Goal: Transaction & Acquisition: Purchase product/service

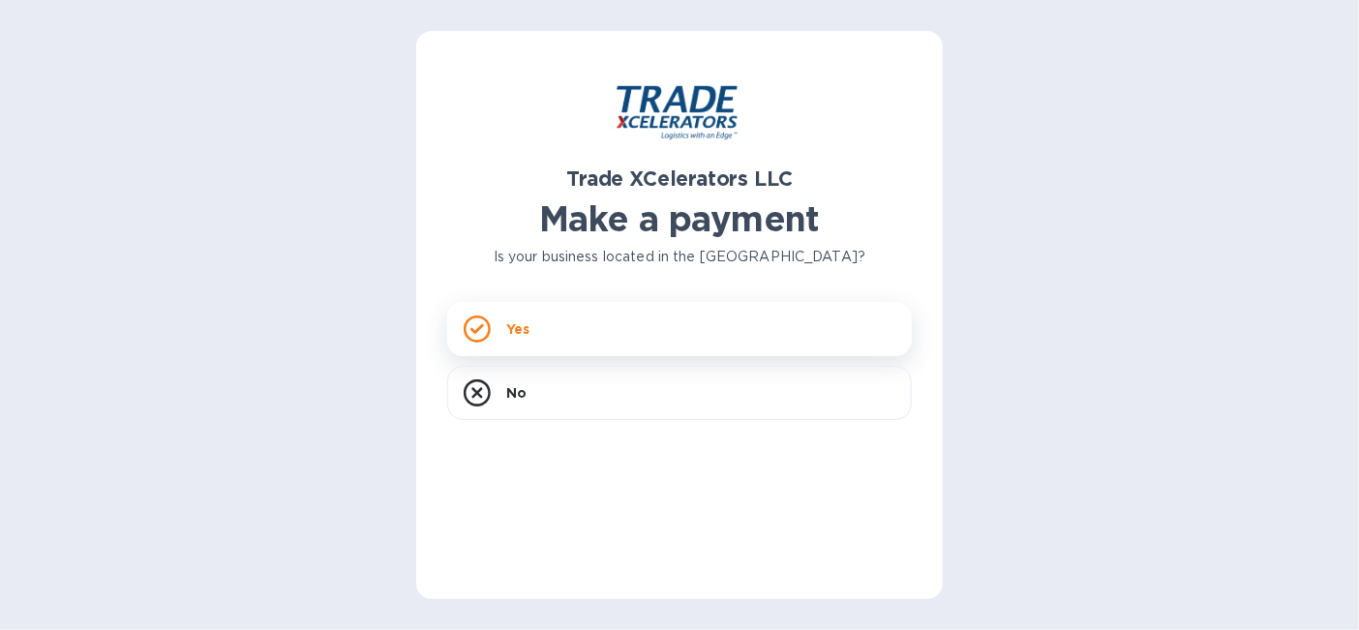
click at [527, 340] on div "Yes" at bounding box center [679, 329] width 465 height 54
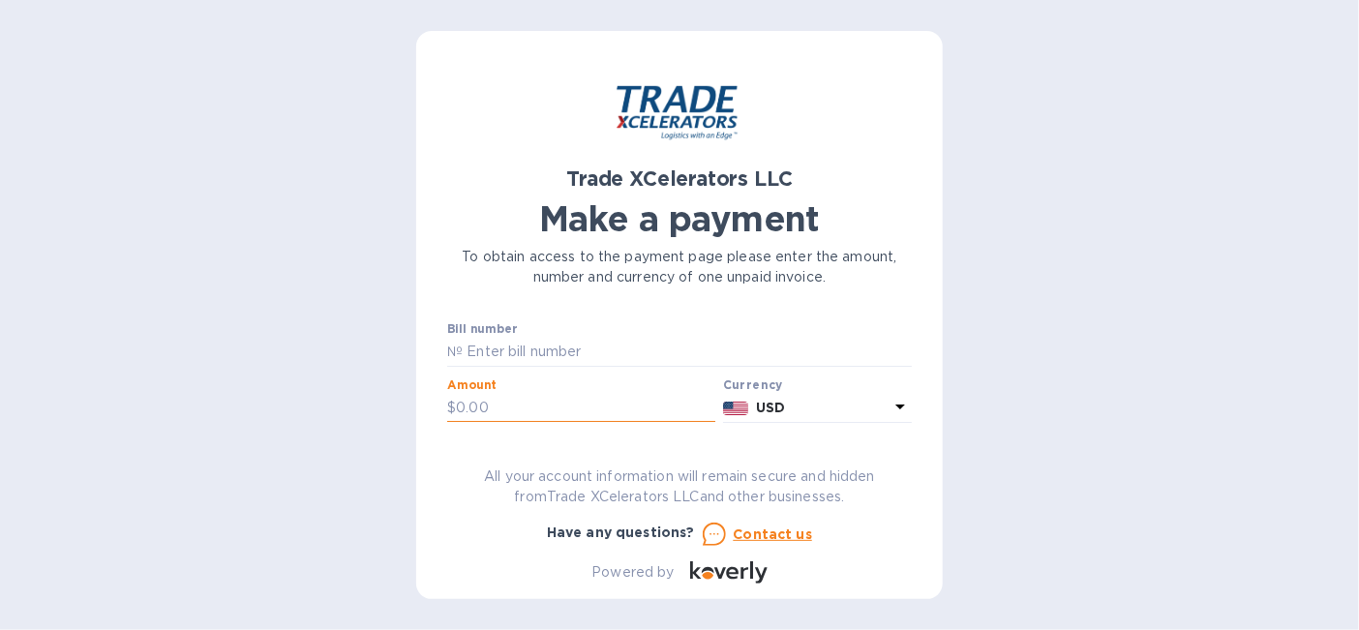
click at [520, 408] on input "text" at bounding box center [585, 408] width 259 height 29
click at [523, 346] on input "text" at bounding box center [687, 352] width 449 height 29
type input "1505151-1"
click at [491, 408] on input "text" at bounding box center [585, 408] width 259 height 29
click at [585, 408] on input "text" at bounding box center [585, 408] width 259 height 29
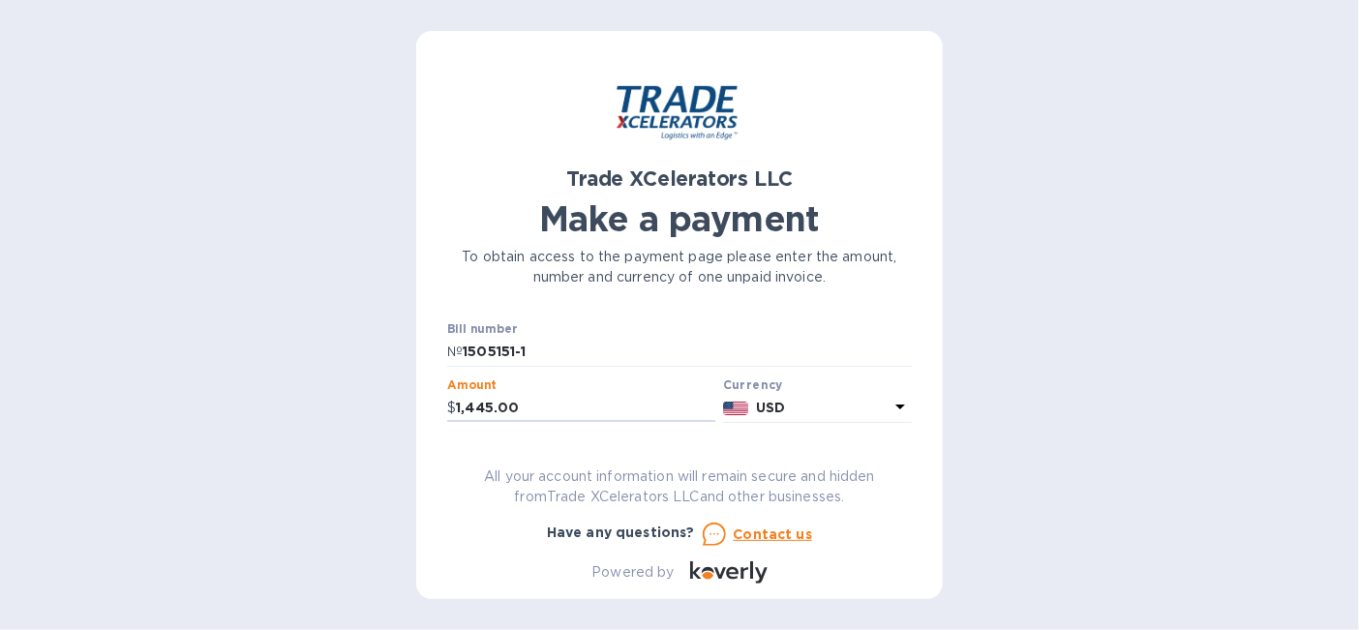
type input "1,445.00"
click at [871, 173] on h2 "Trade XCelerators LLC" at bounding box center [679, 179] width 465 height 24
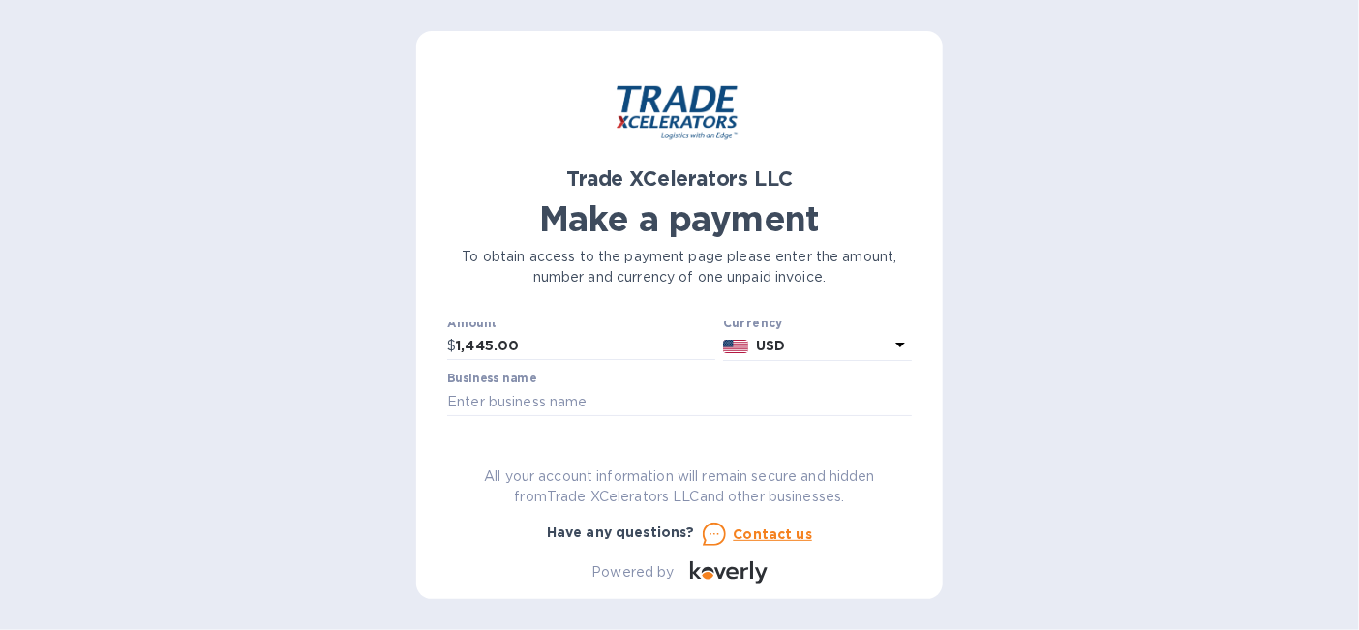
scroll to position [80, 0]
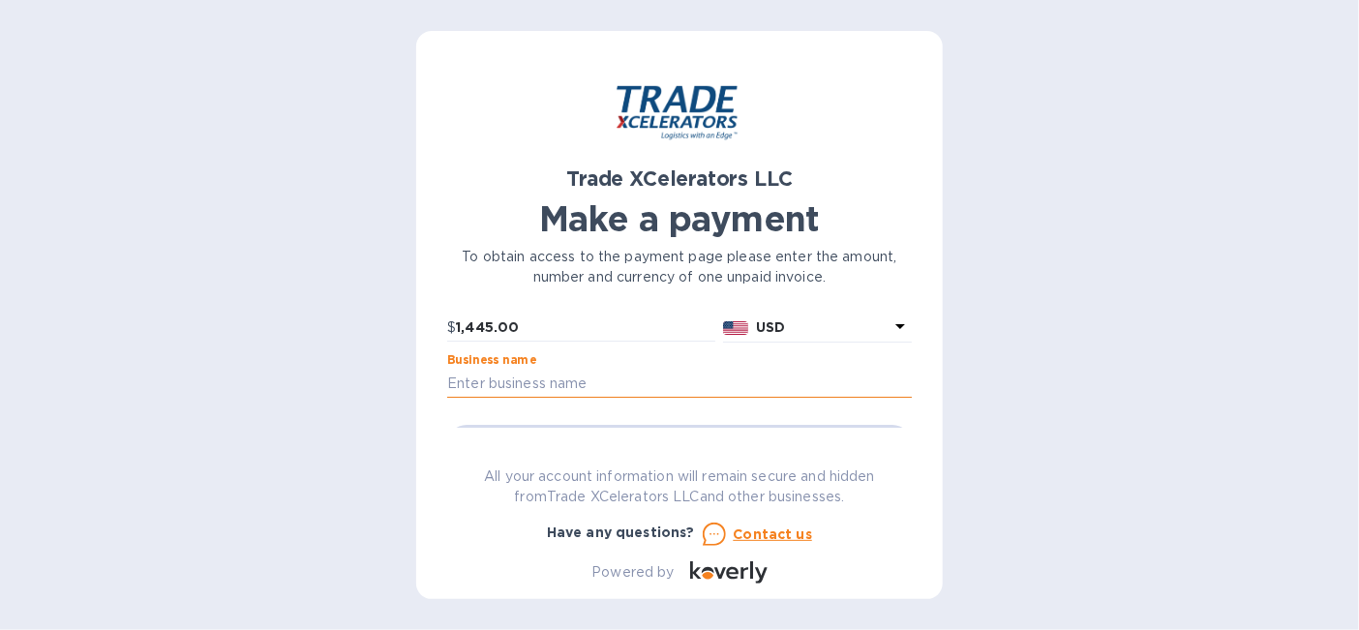
click at [494, 383] on input "text" at bounding box center [679, 383] width 465 height 29
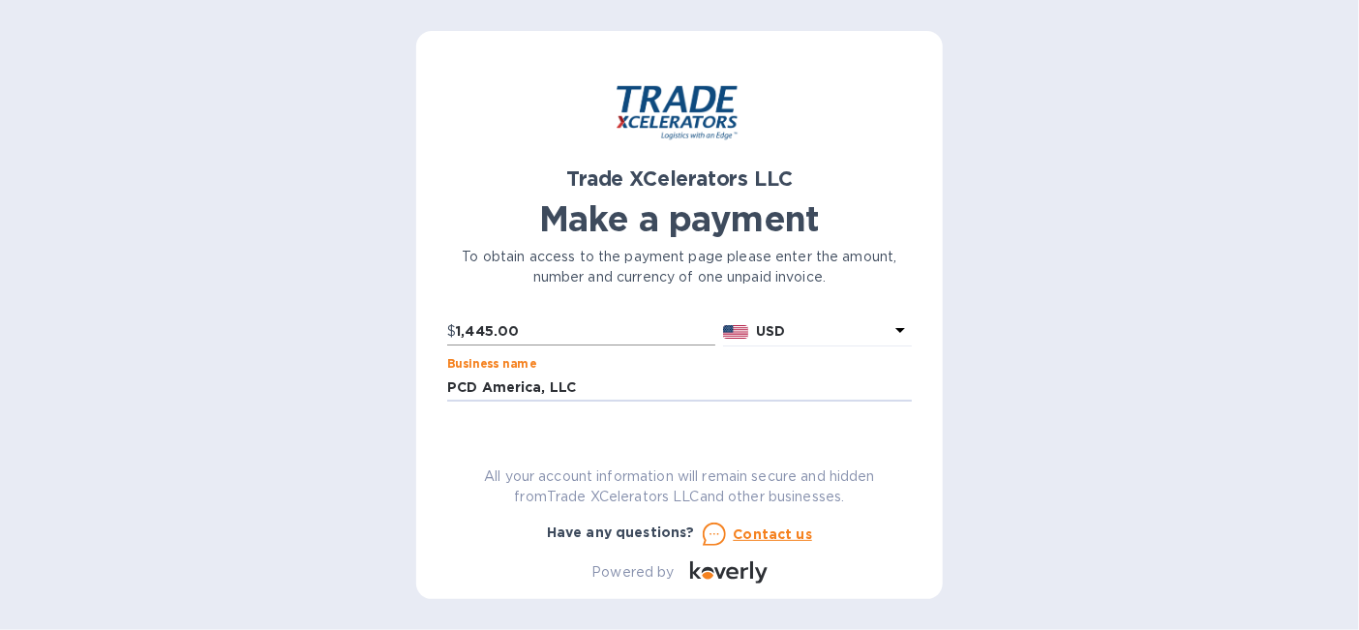
scroll to position [120, 0]
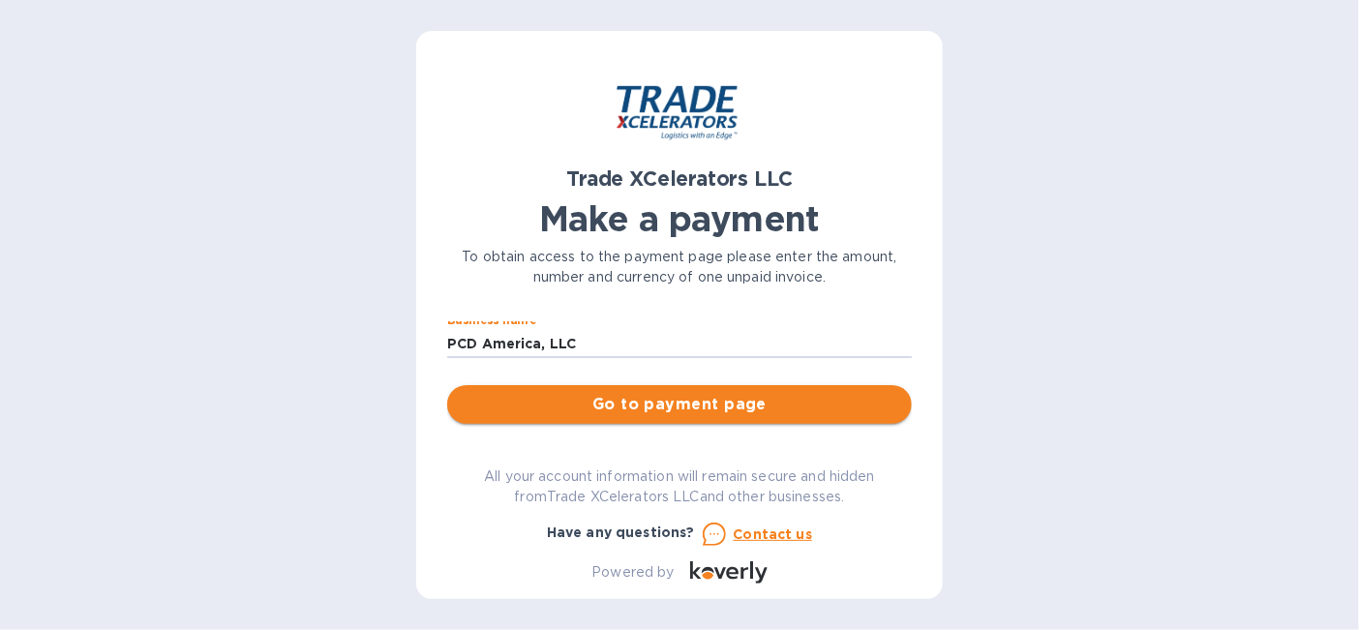
type input "PCD America, LLC"
click at [664, 407] on span "Go to payment page" at bounding box center [680, 404] width 434 height 23
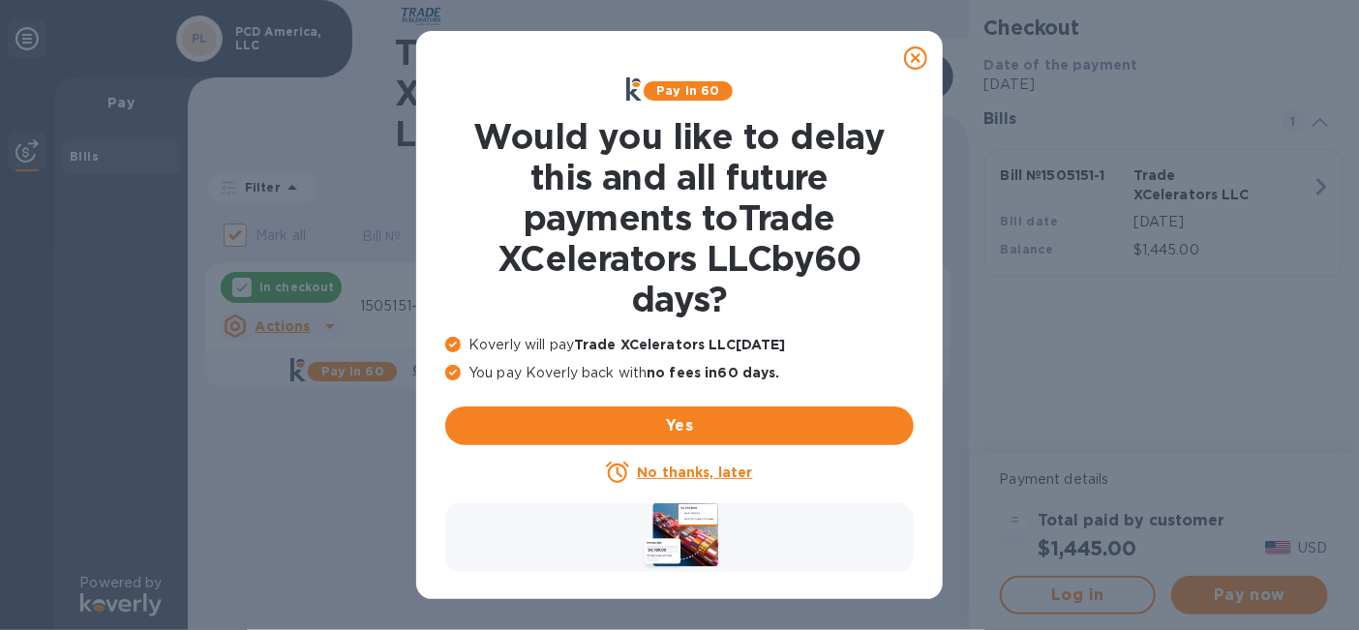
click at [709, 408] on u "No thanks, later" at bounding box center [694, 472] width 115 height 15
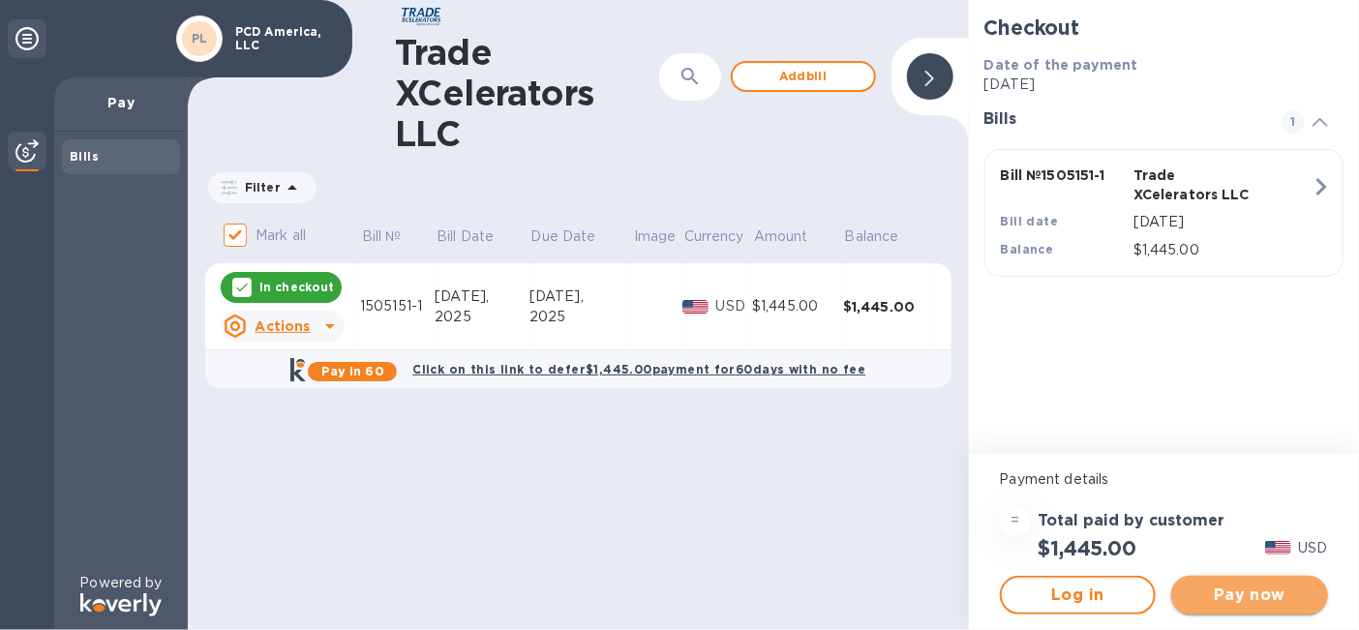
click at [964, 408] on span "Pay now" at bounding box center [1250, 595] width 126 height 23
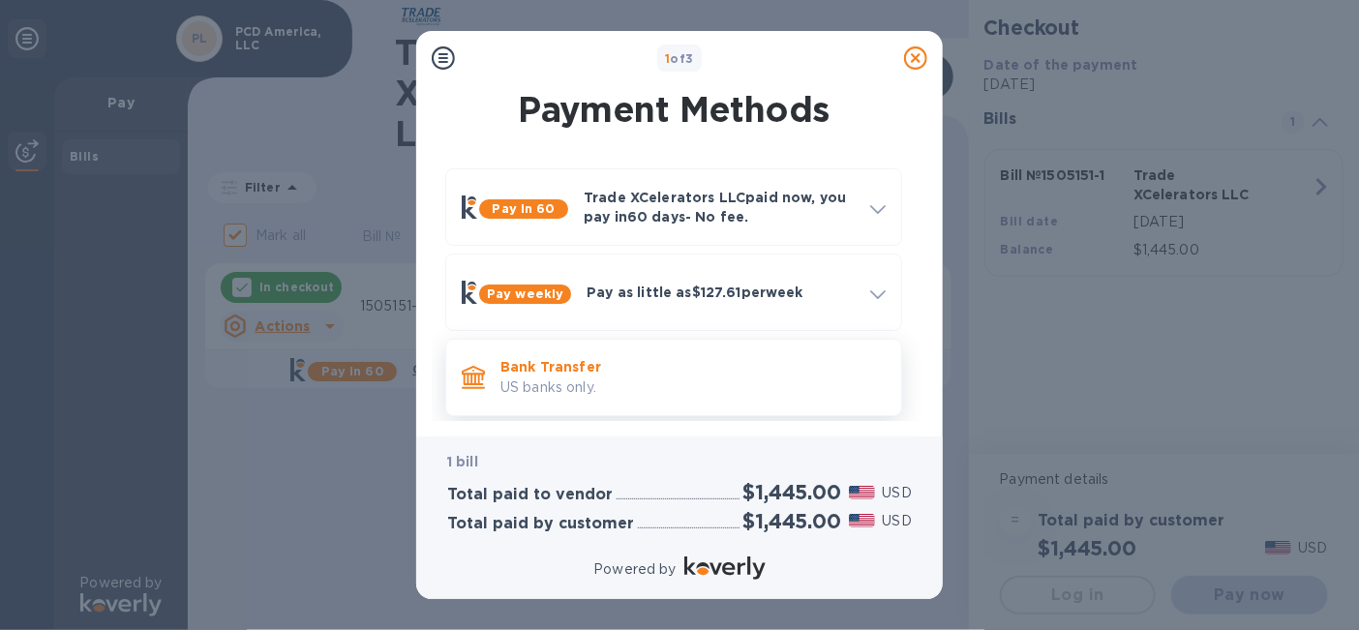
click at [800, 380] on p "US banks only." at bounding box center [692, 388] width 385 height 20
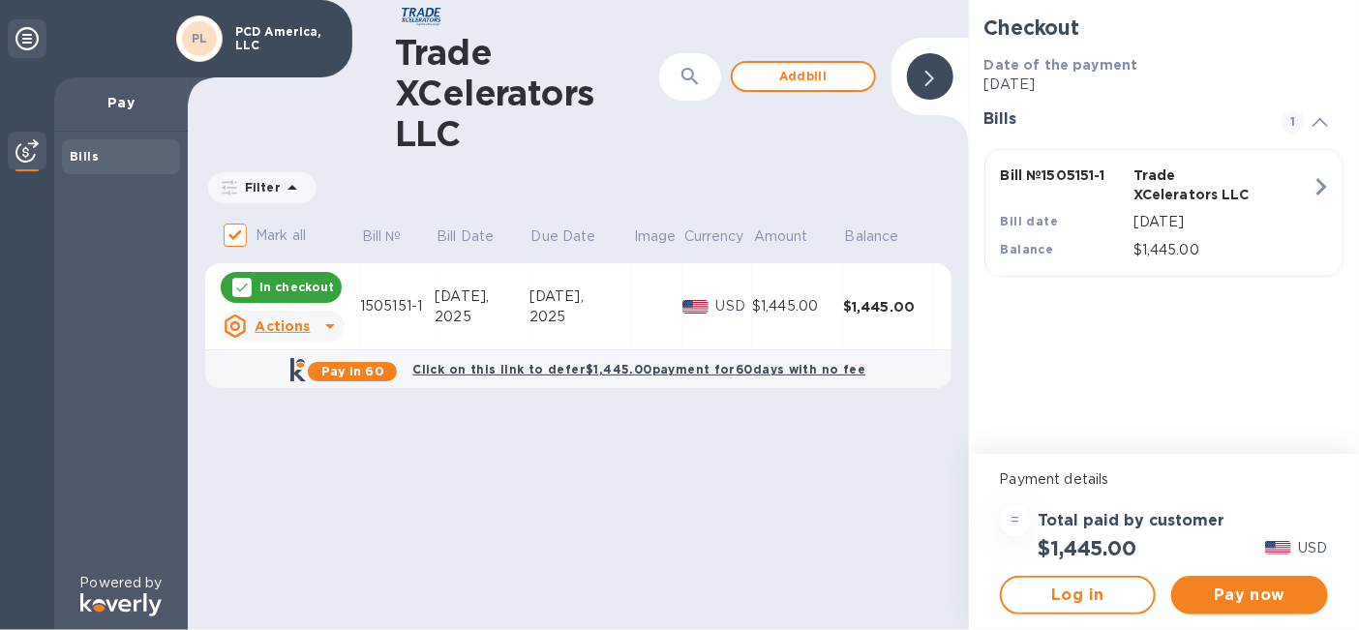
click at [277, 282] on p "In checkout" at bounding box center [296, 287] width 75 height 16
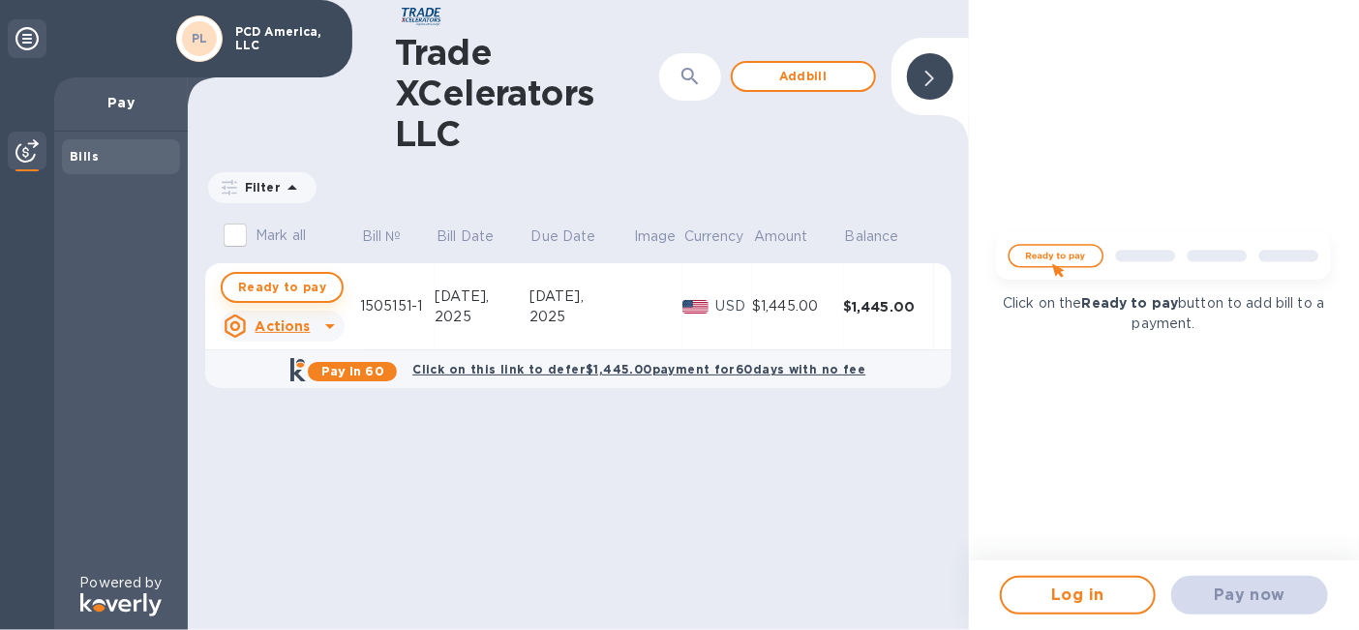
click at [280, 278] on span "Ready to pay" at bounding box center [282, 287] width 88 height 23
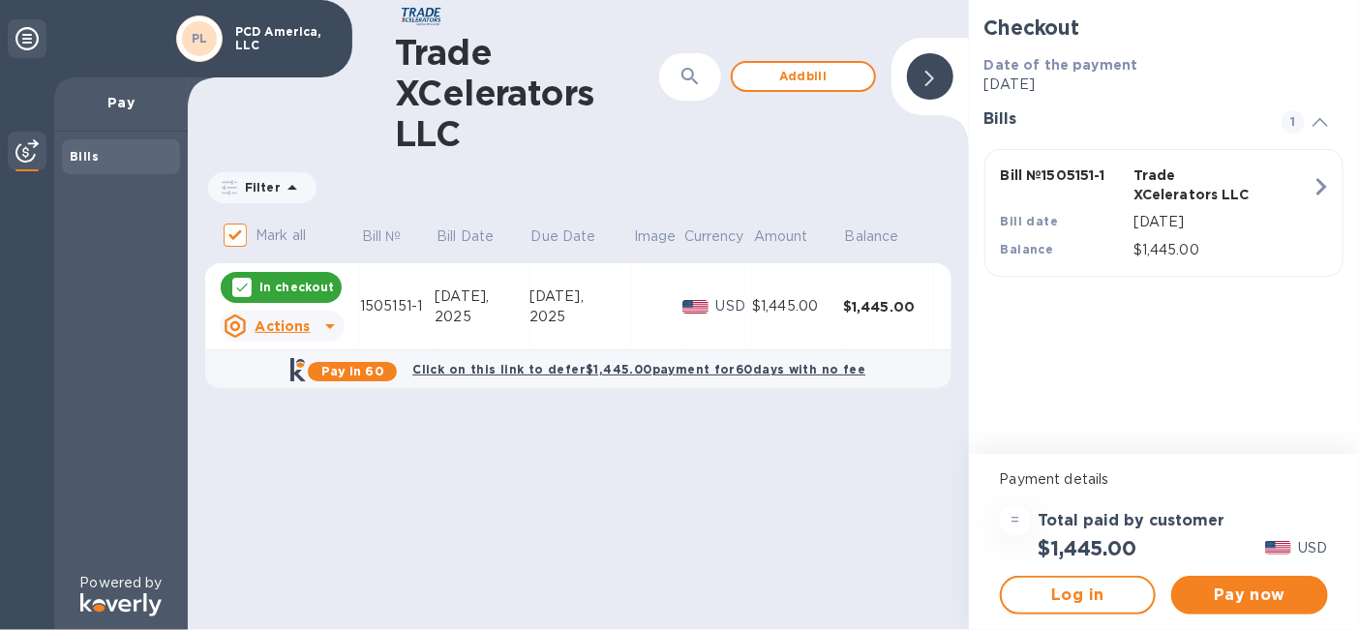
click at [280, 279] on p "In checkout" at bounding box center [296, 287] width 75 height 16
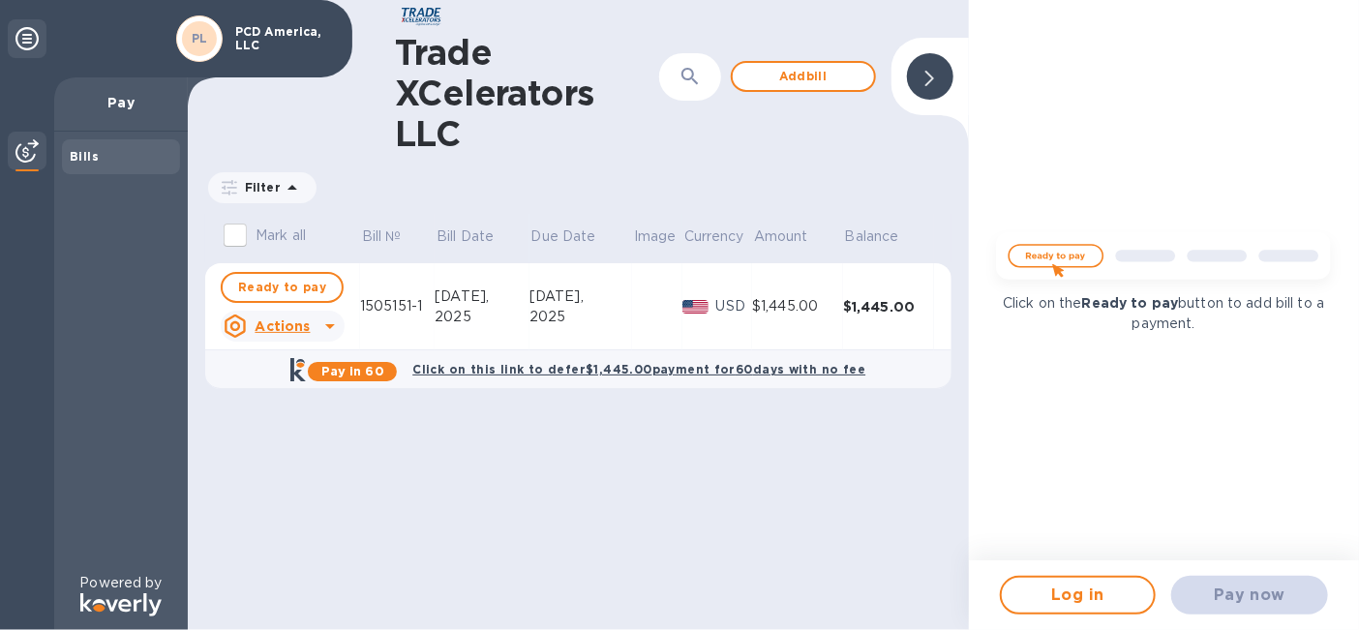
click at [326, 322] on icon at bounding box center [329, 326] width 23 height 23
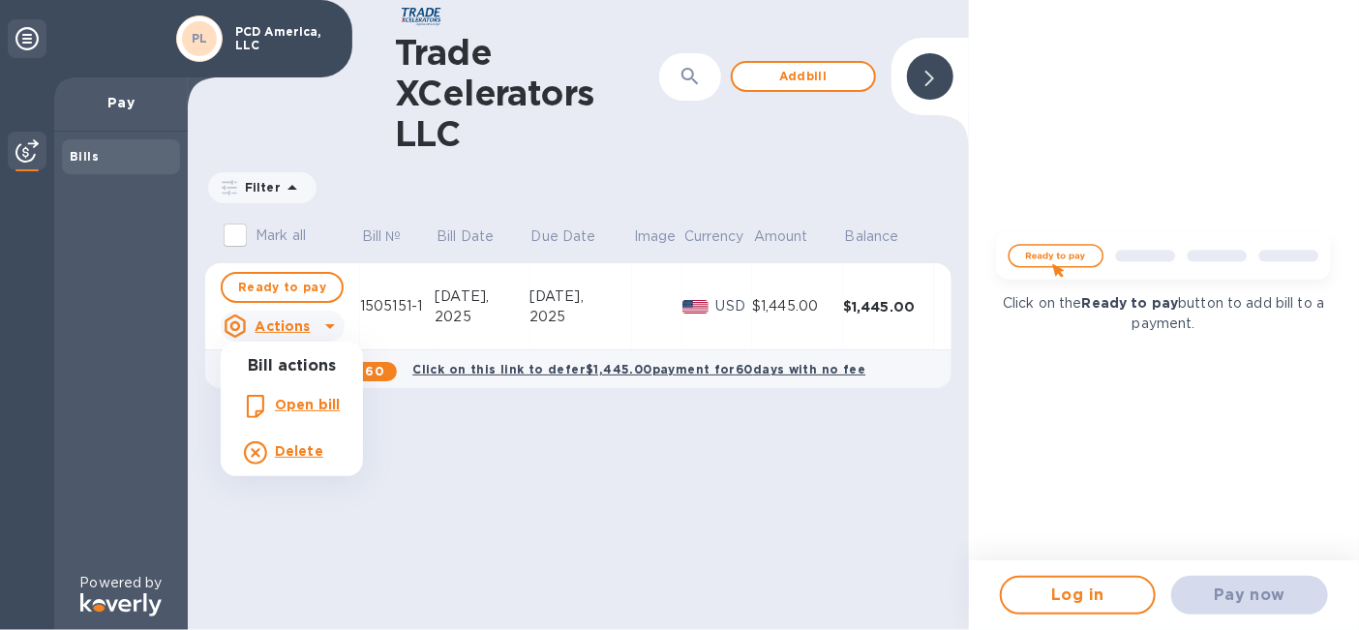
click at [326, 322] on div at bounding box center [679, 315] width 1359 height 630
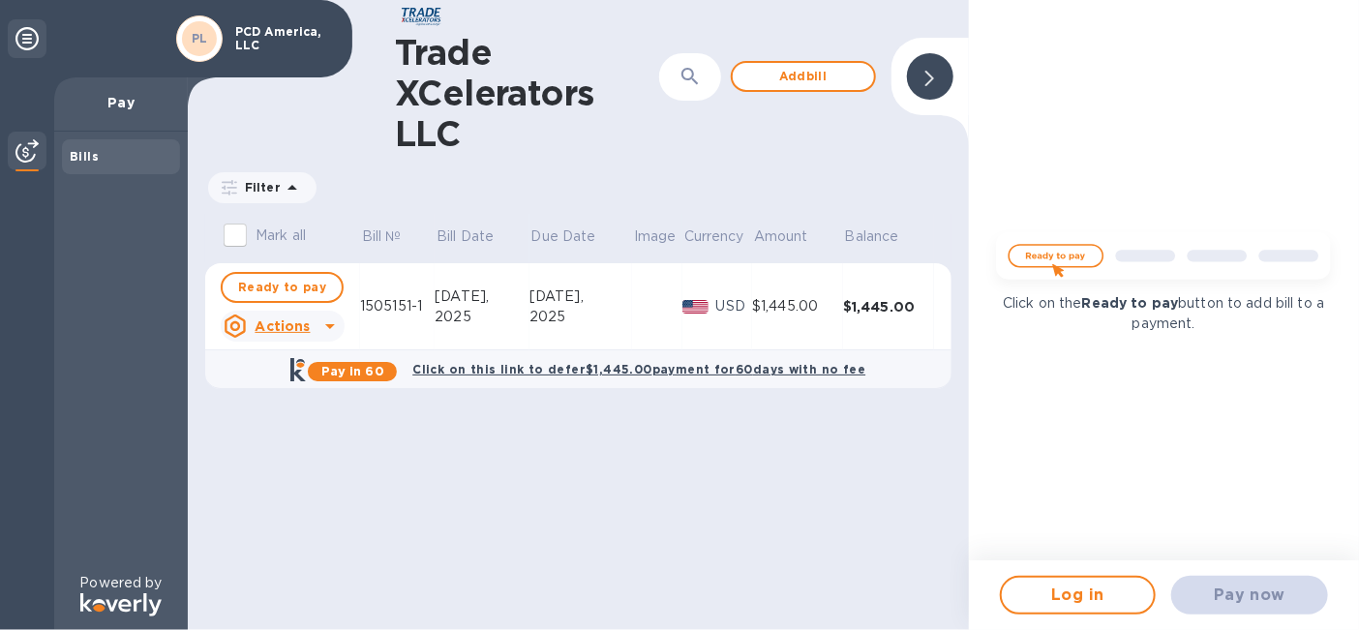
click at [928, 79] on icon at bounding box center [929, 78] width 9 height 15
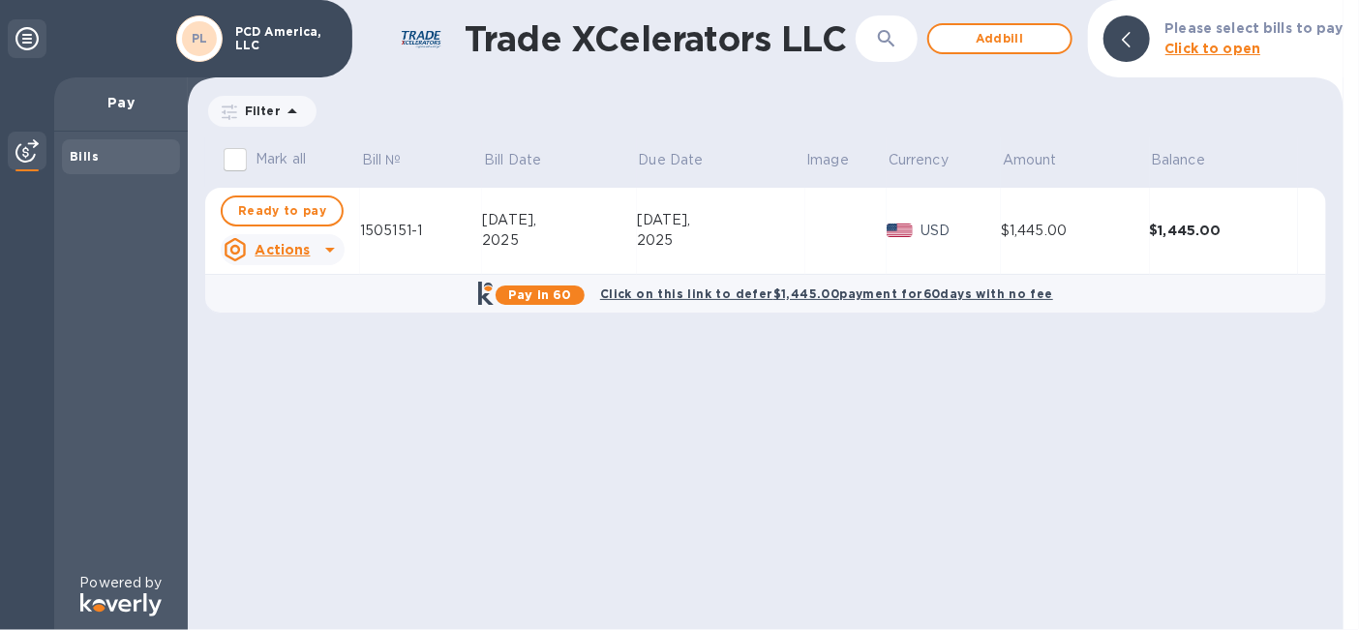
click at [964, 42] on icon at bounding box center [1126, 39] width 9 height 15
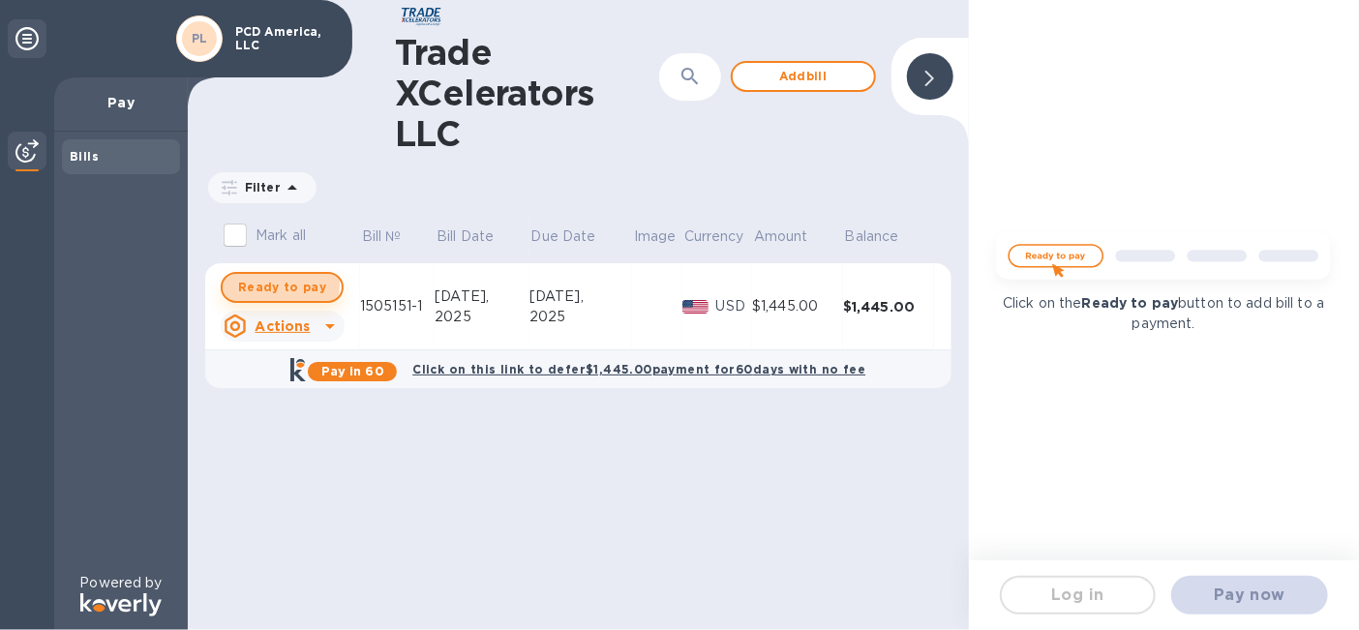
click at [276, 285] on span "Ready to pay" at bounding box center [282, 287] width 88 height 23
checkbox input "true"
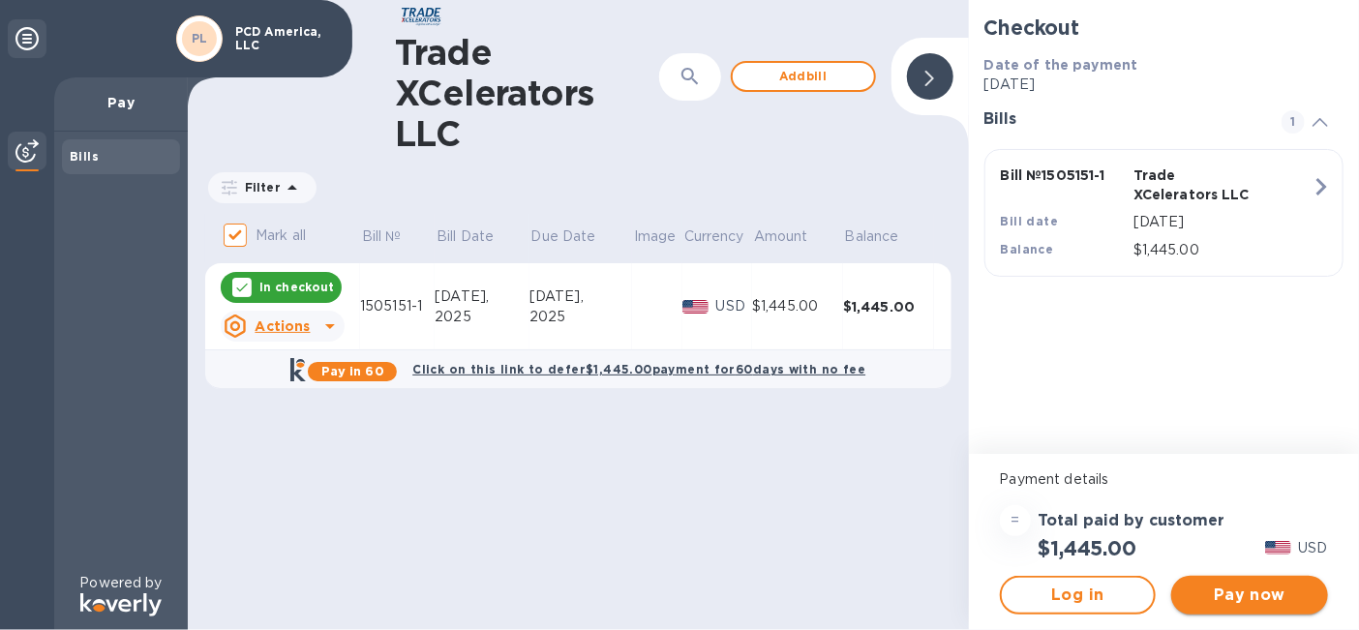
click at [964, 408] on span "Pay now" at bounding box center [1250, 595] width 126 height 23
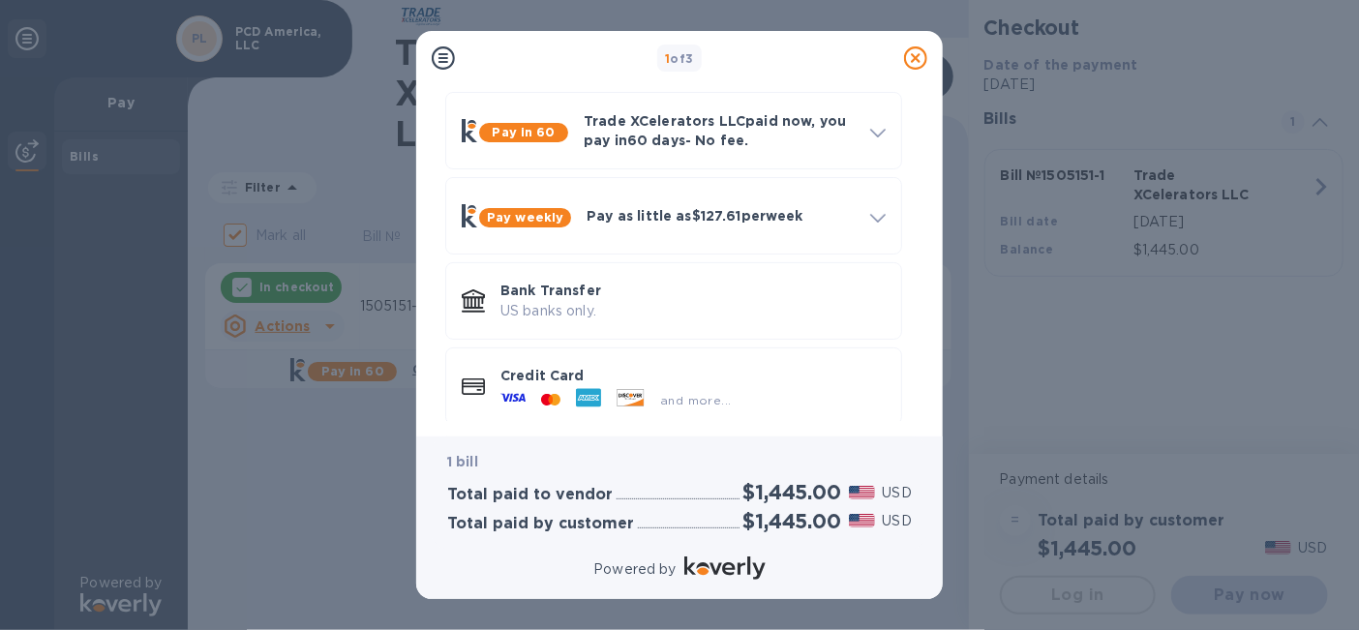
scroll to position [94, 0]
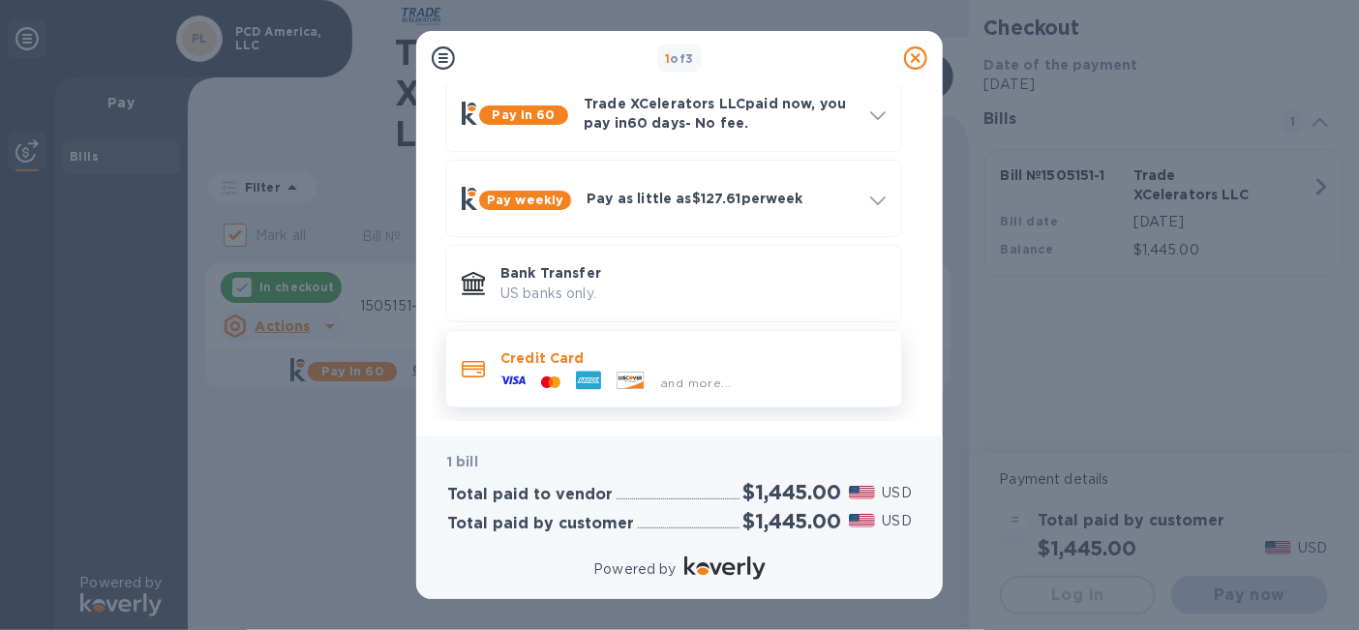
click at [751, 368] on div "and more..." at bounding box center [692, 378] width 385 height 21
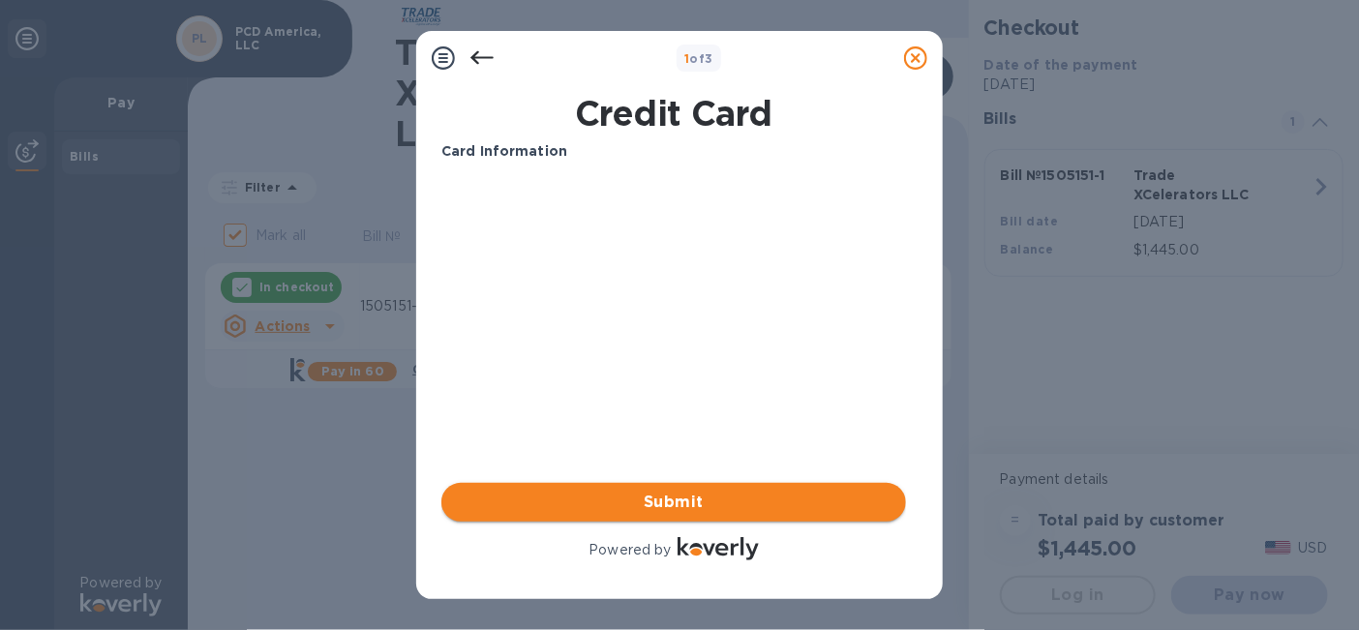
click at [751, 408] on span "Submit" at bounding box center [674, 502] width 434 height 23
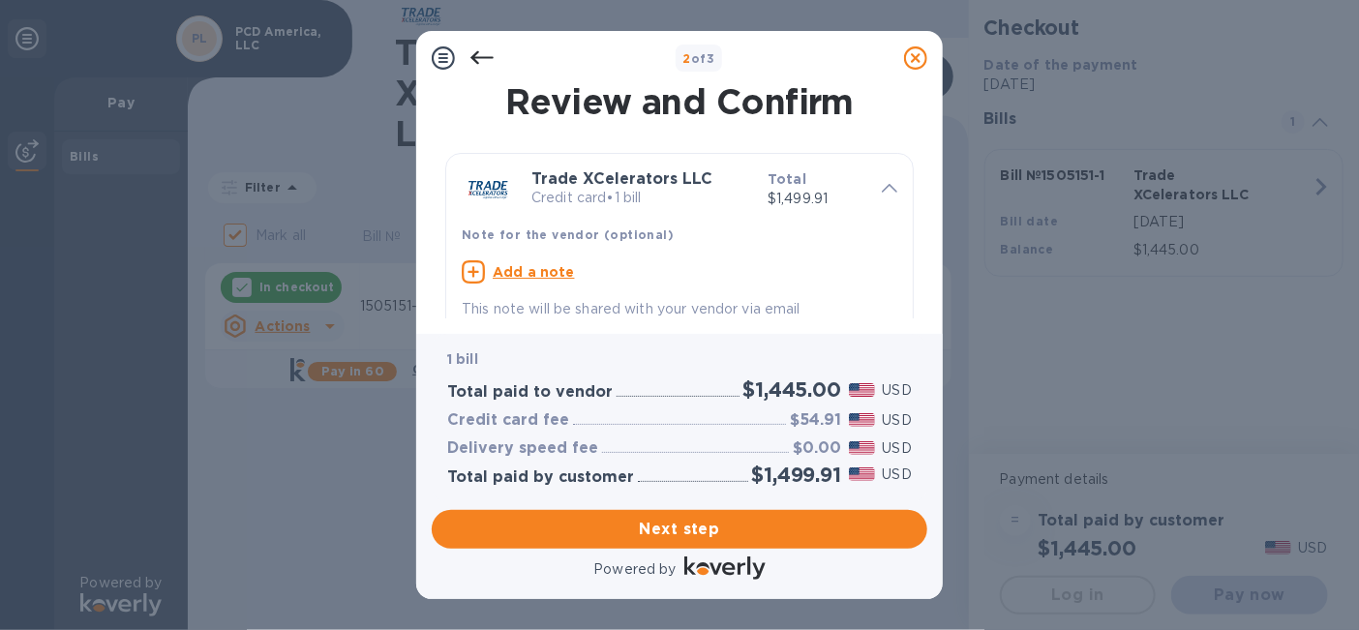
drag, startPoint x: 928, startPoint y: 138, endPoint x: 929, endPoint y: 323, distance: 184.9
click at [929, 323] on div "Review and Confirm Trade XCelerators LLC Credit card • 1 bill Total $1,499.91 N…" at bounding box center [679, 209] width 527 height 249
click at [766, 408] on span "Next step" at bounding box center [679, 529] width 465 height 23
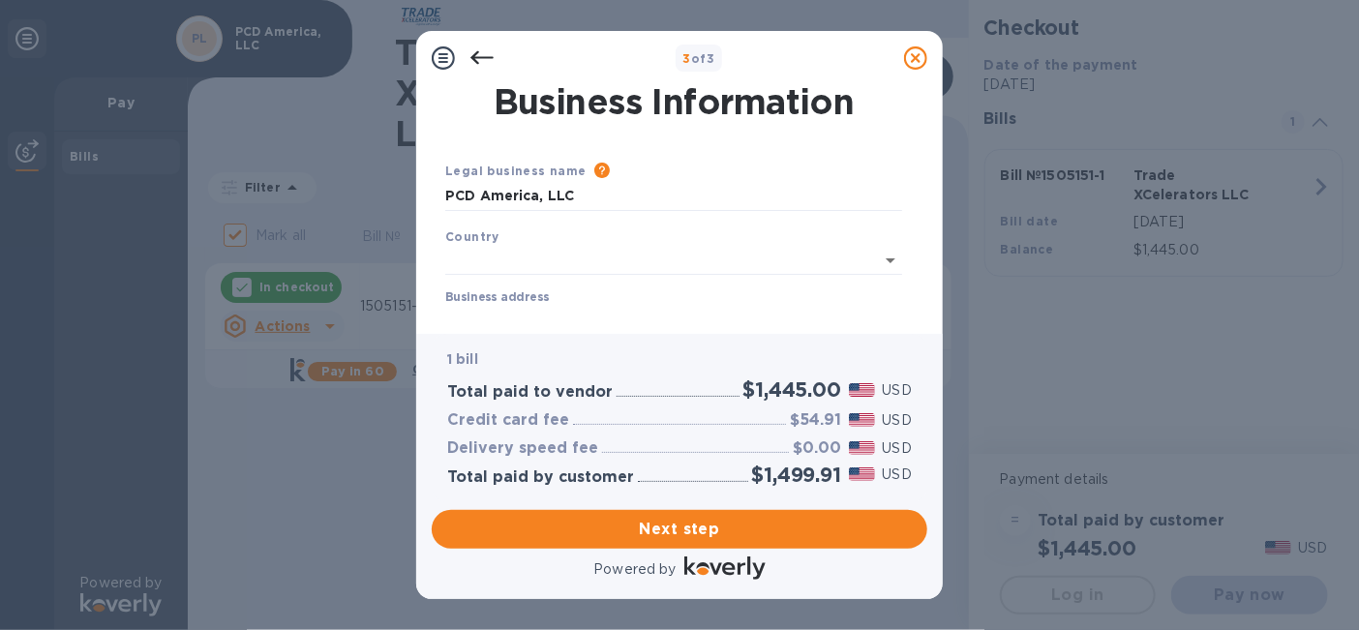
type input "[GEOGRAPHIC_DATA]"
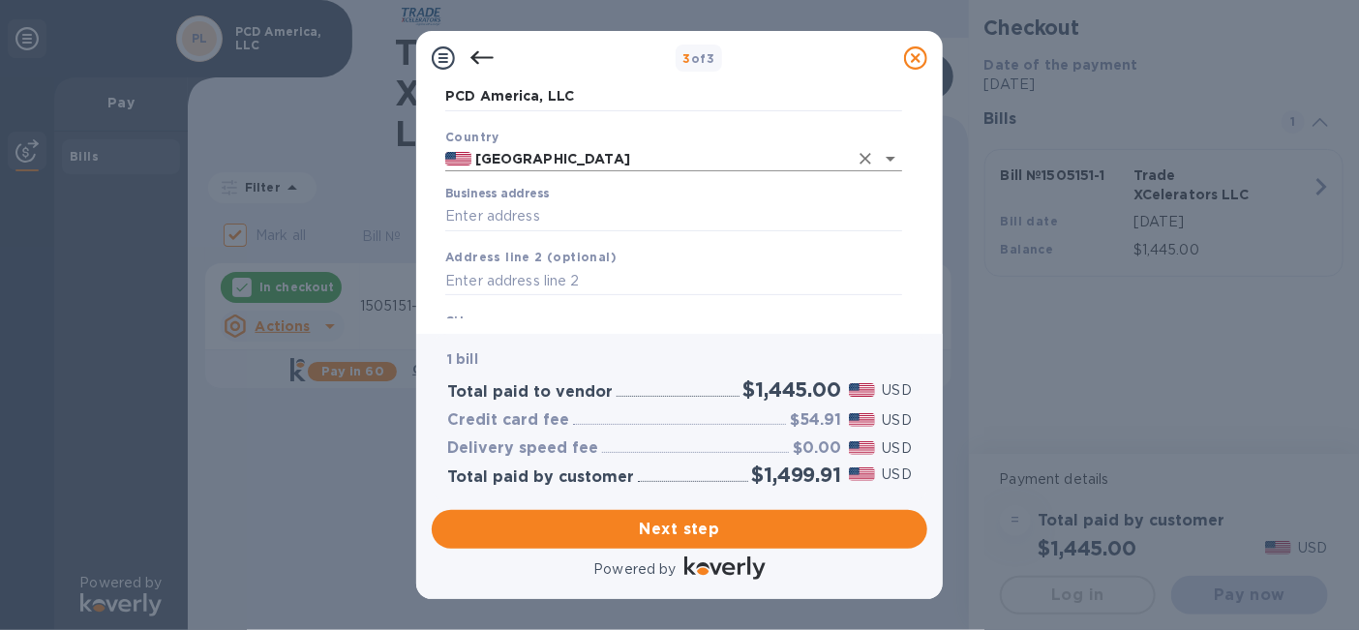
scroll to position [105, 0]
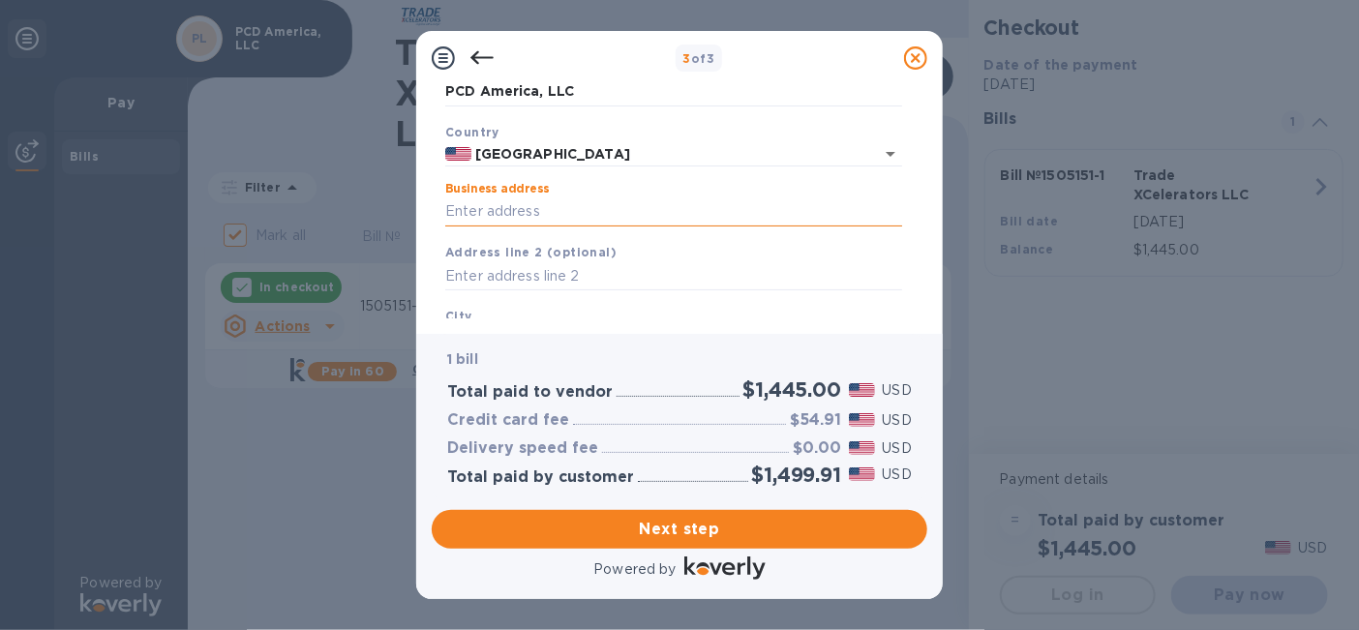
click at [536, 201] on input "Business address" at bounding box center [673, 211] width 457 height 29
type input "[STREET_ADDRESS]"
click at [530, 313] on div "City" at bounding box center [674, 330] width 472 height 65
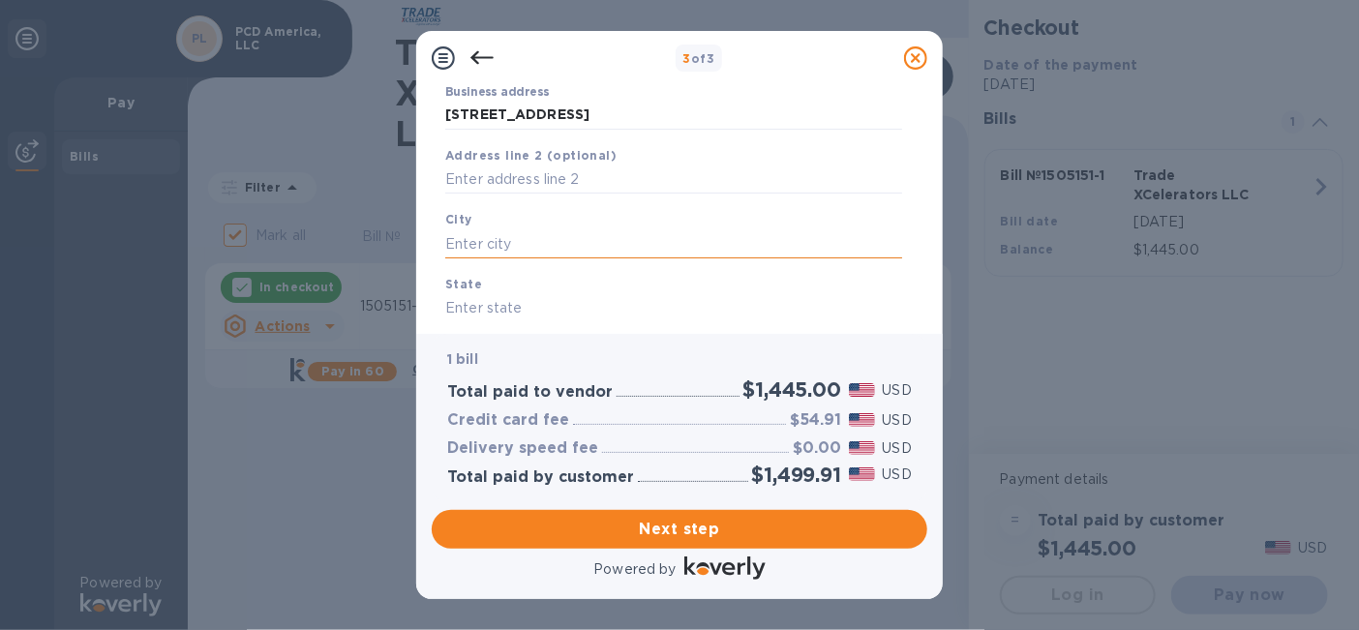
click at [520, 238] on input "text" at bounding box center [673, 243] width 457 height 29
type input "Orlando"
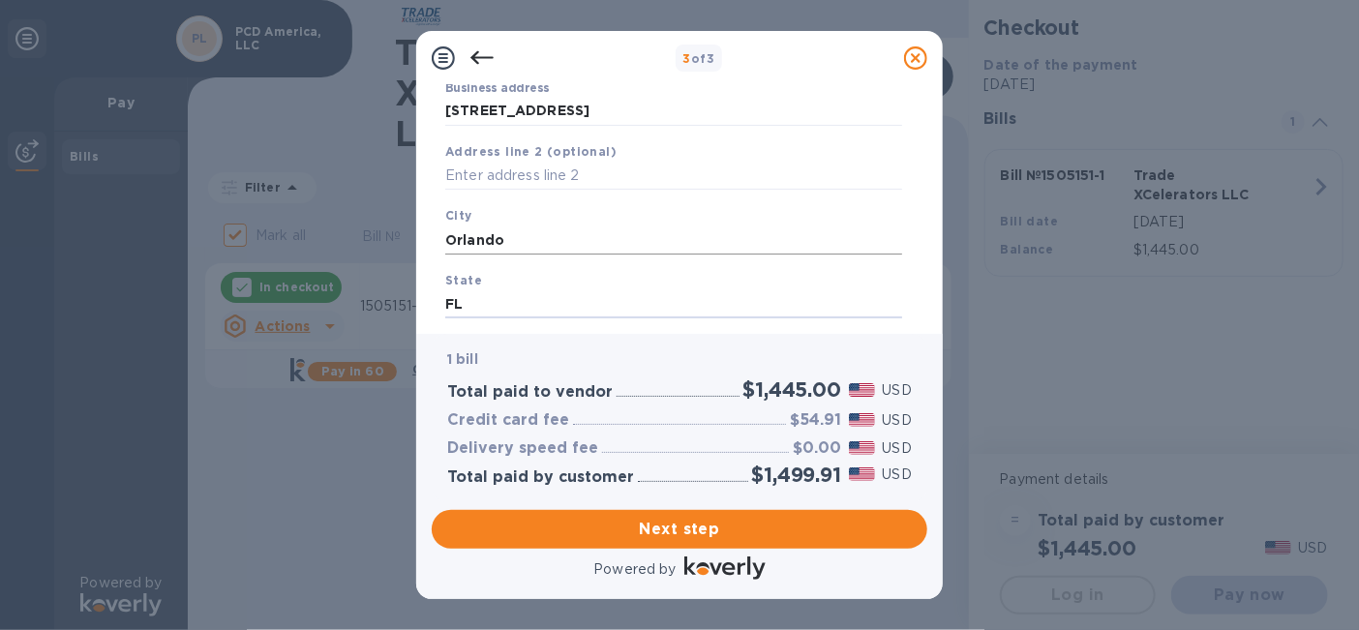
type input "FL"
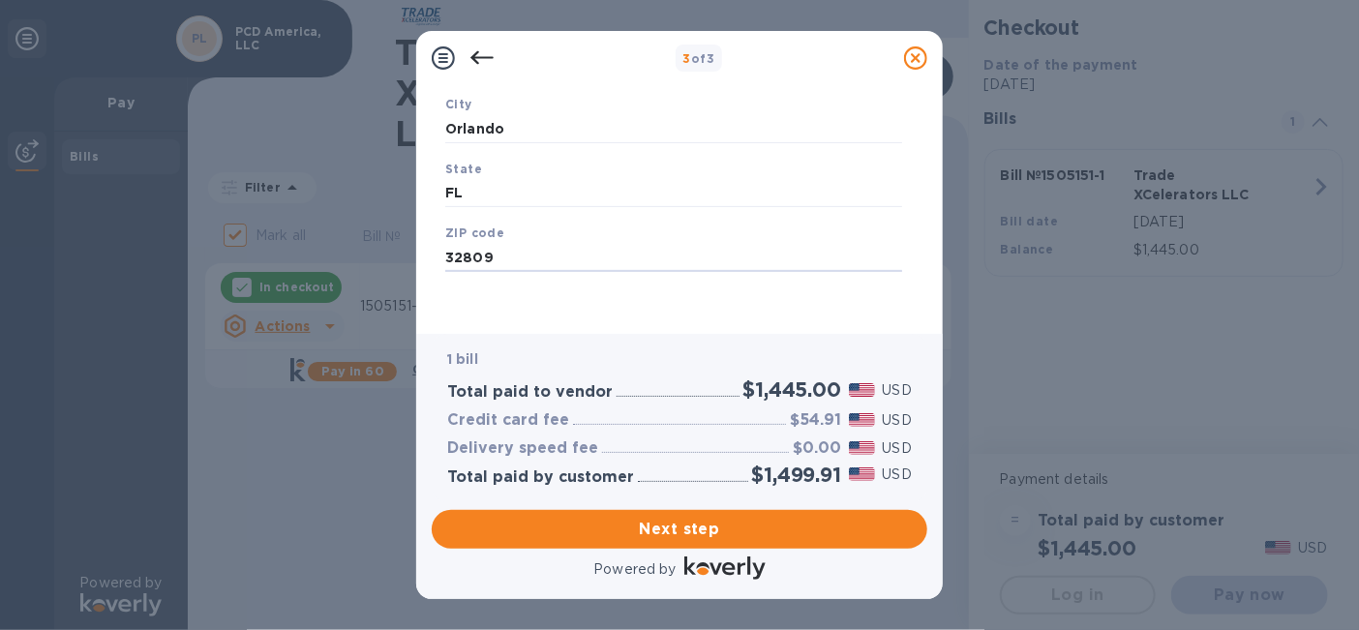
type input "32809"
drag, startPoint x: 926, startPoint y: 240, endPoint x: 925, endPoint y: 287, distance: 46.5
click at [925, 287] on div "Business Information Legal business name Please provide the legal name that app…" at bounding box center [680, 201] width 496 height 233
click at [689, 408] on span "Next step" at bounding box center [679, 529] width 465 height 23
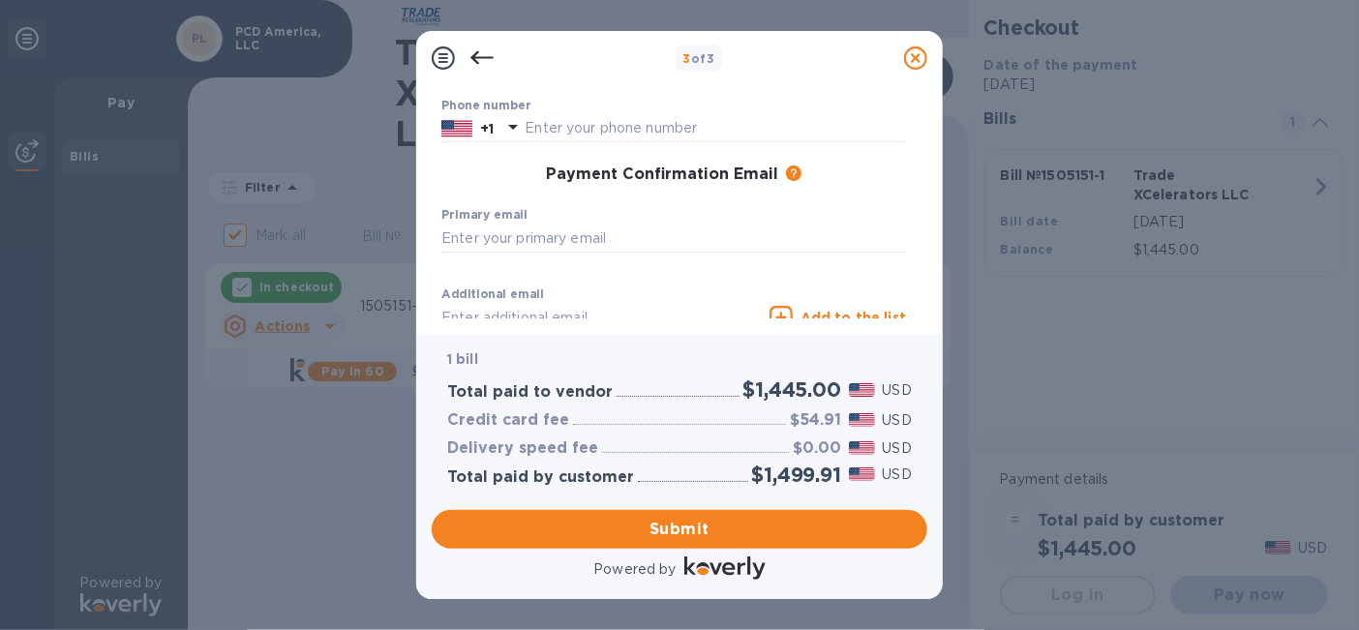
scroll to position [244, 0]
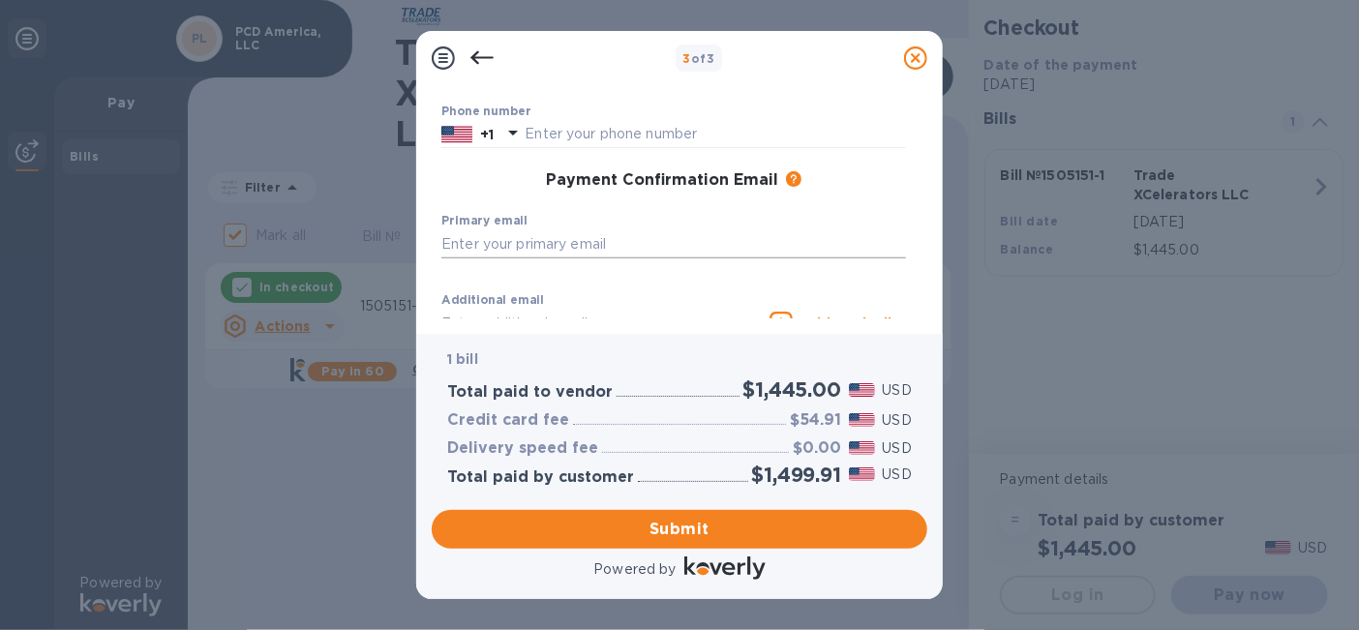
click at [530, 229] on input "text" at bounding box center [673, 243] width 465 height 29
type input "[EMAIL_ADDRESS][DOMAIN_NAME]"
type input "[PERSON_NAME]"
type input "Montore"
type input "2053684599"
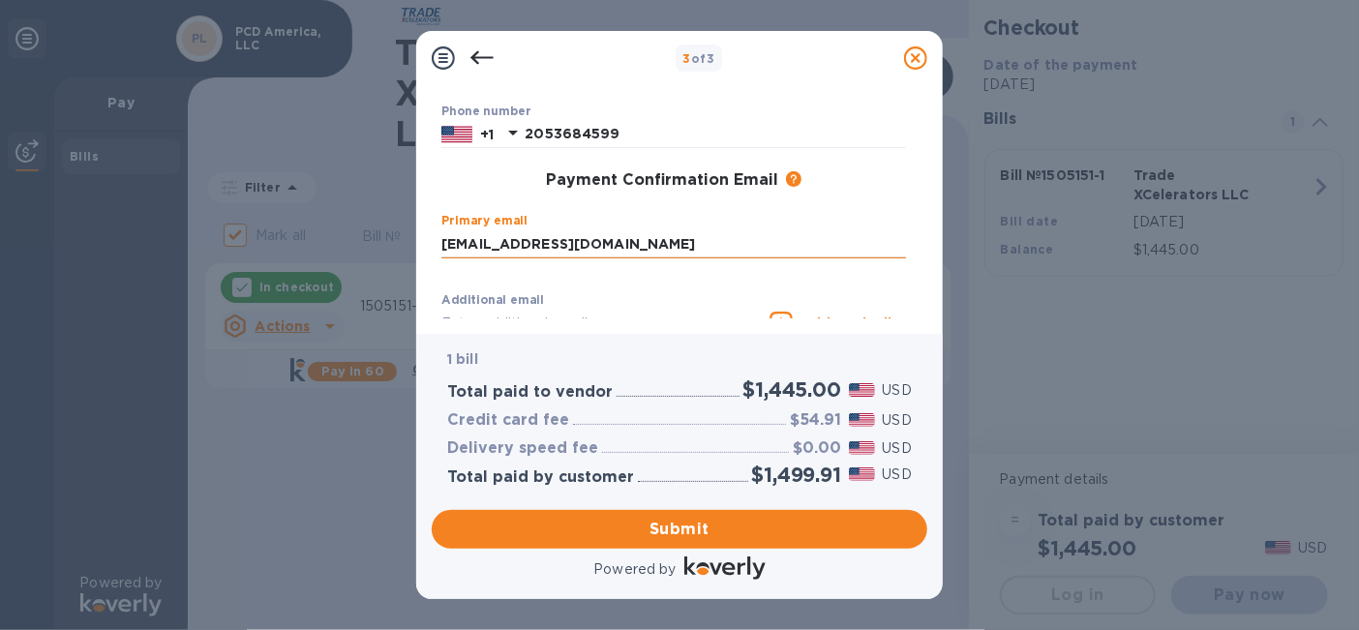
type input "[EMAIL_ADDRESS][DOMAIN_NAME]"
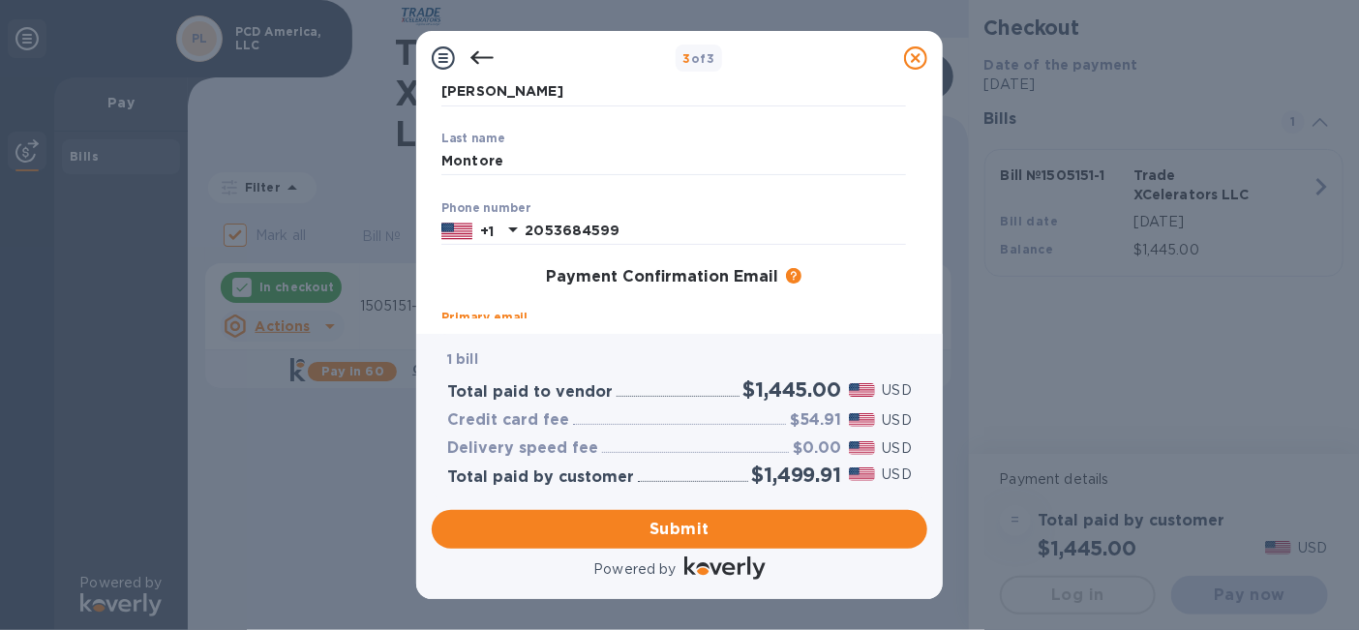
click at [636, 210] on div "Phone number [PHONE_NUMBER]" at bounding box center [673, 223] width 465 height 45
click at [635, 222] on input "2053684599" at bounding box center [715, 231] width 381 height 29
type input "2"
type input "4078573737"
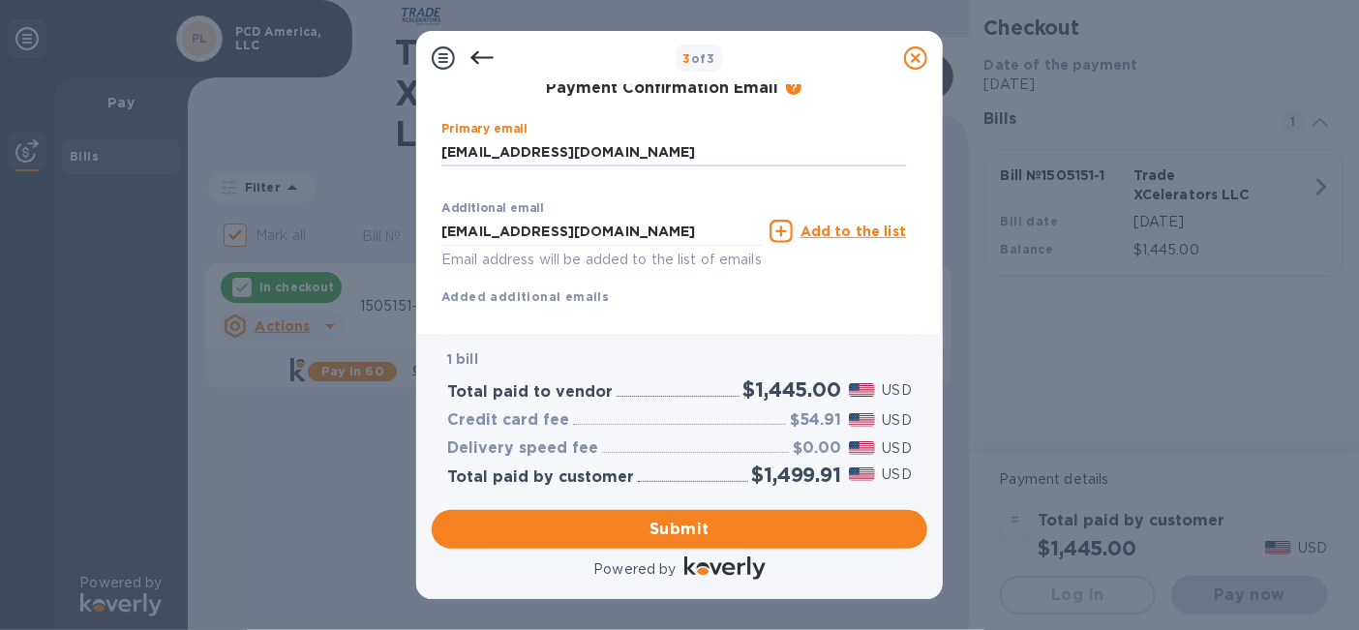
scroll to position [376, 0]
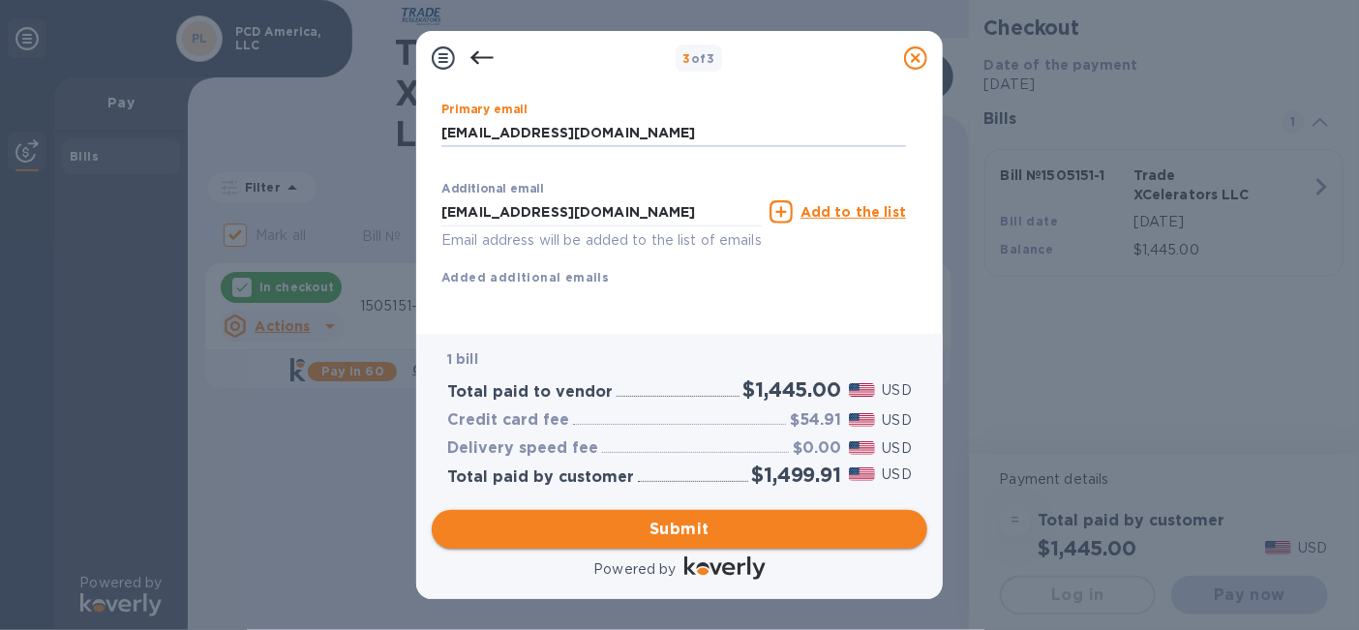
click at [683, 408] on span "Submit" at bounding box center [679, 529] width 465 height 23
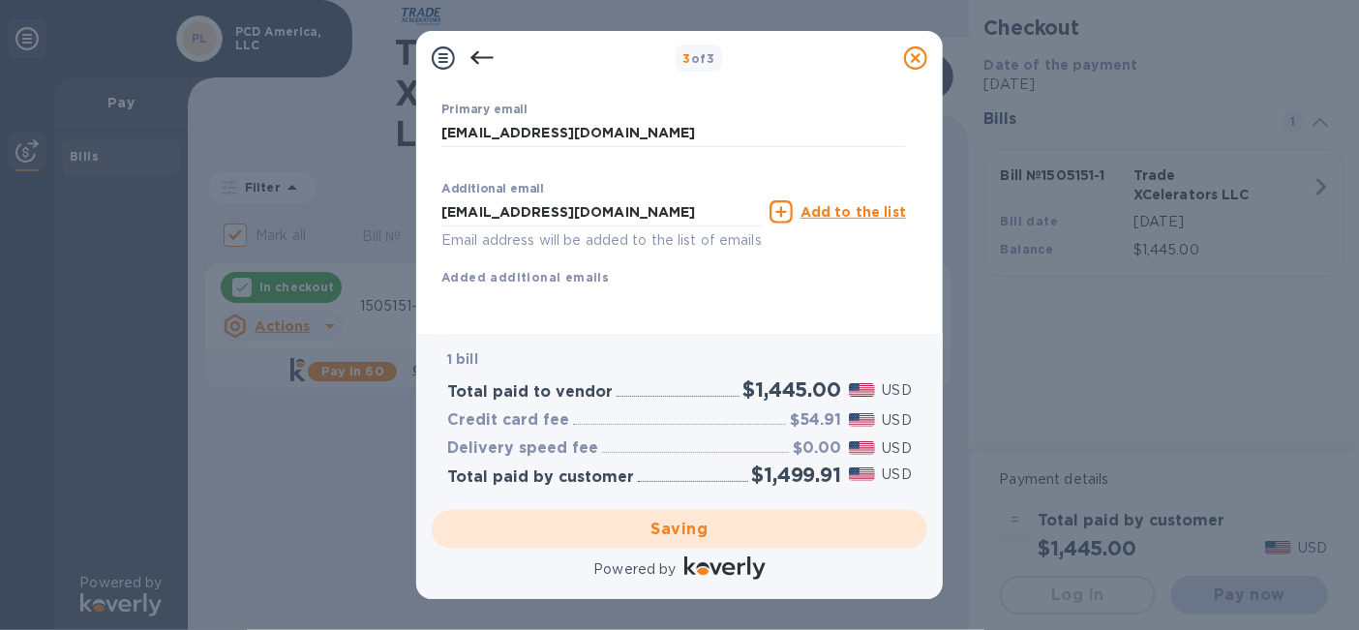
checkbox input "false"
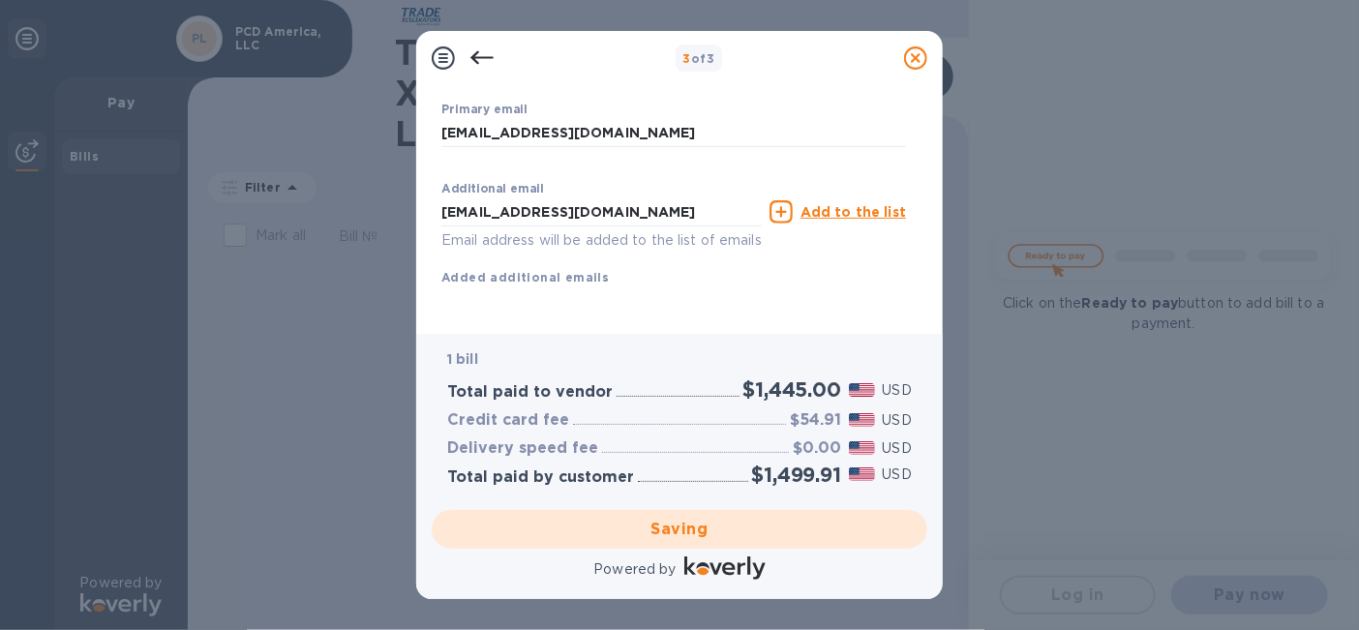
scroll to position [23, 0]
